Goal: Information Seeking & Learning: Learn about a topic

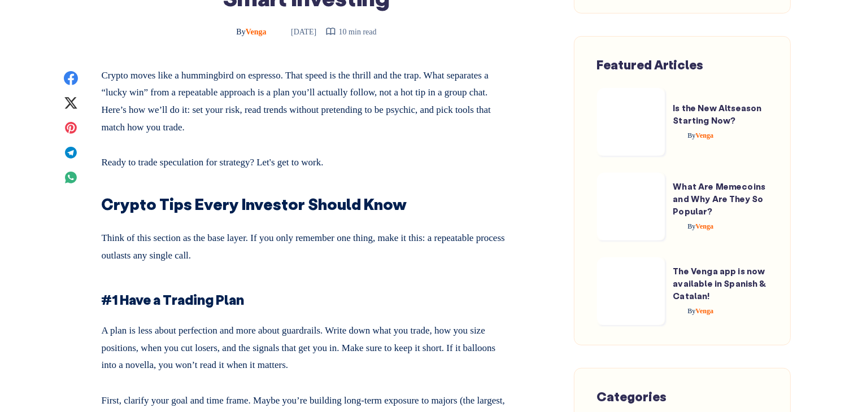
scroll to position [395, 0]
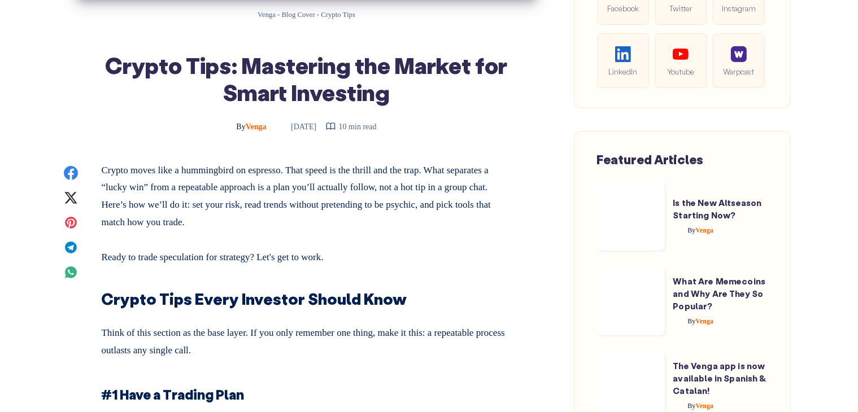
click at [302, 129] on time "[DATE]" at bounding box center [295, 127] width 41 height 8
click at [307, 127] on time "[DATE]" at bounding box center [295, 127] width 41 height 8
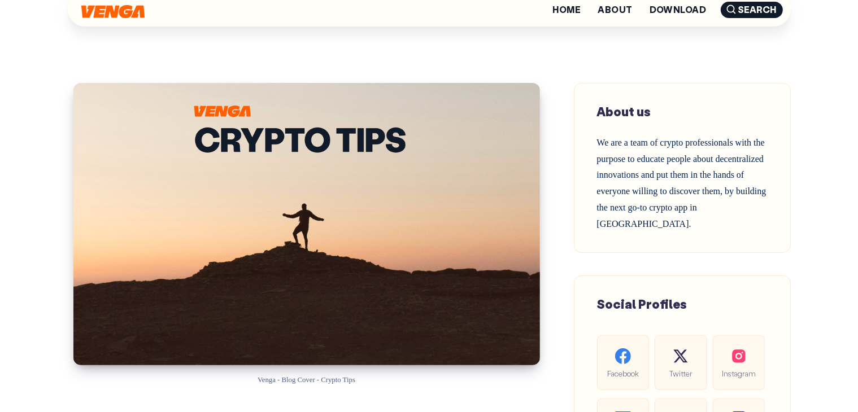
scroll to position [0, 0]
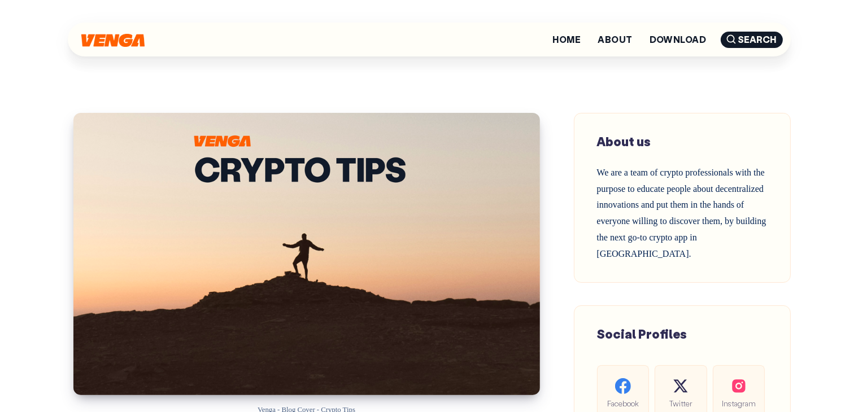
click at [131, 41] on img at bounding box center [112, 40] width 63 height 13
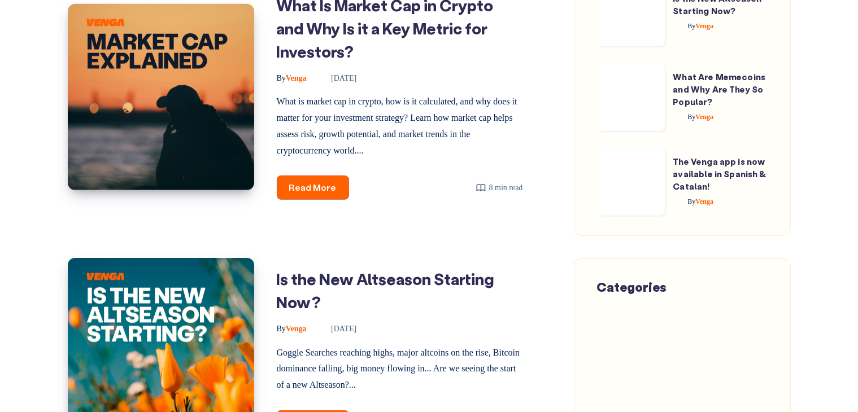
scroll to position [904, 0]
